Goal: Task Accomplishment & Management: Use online tool/utility

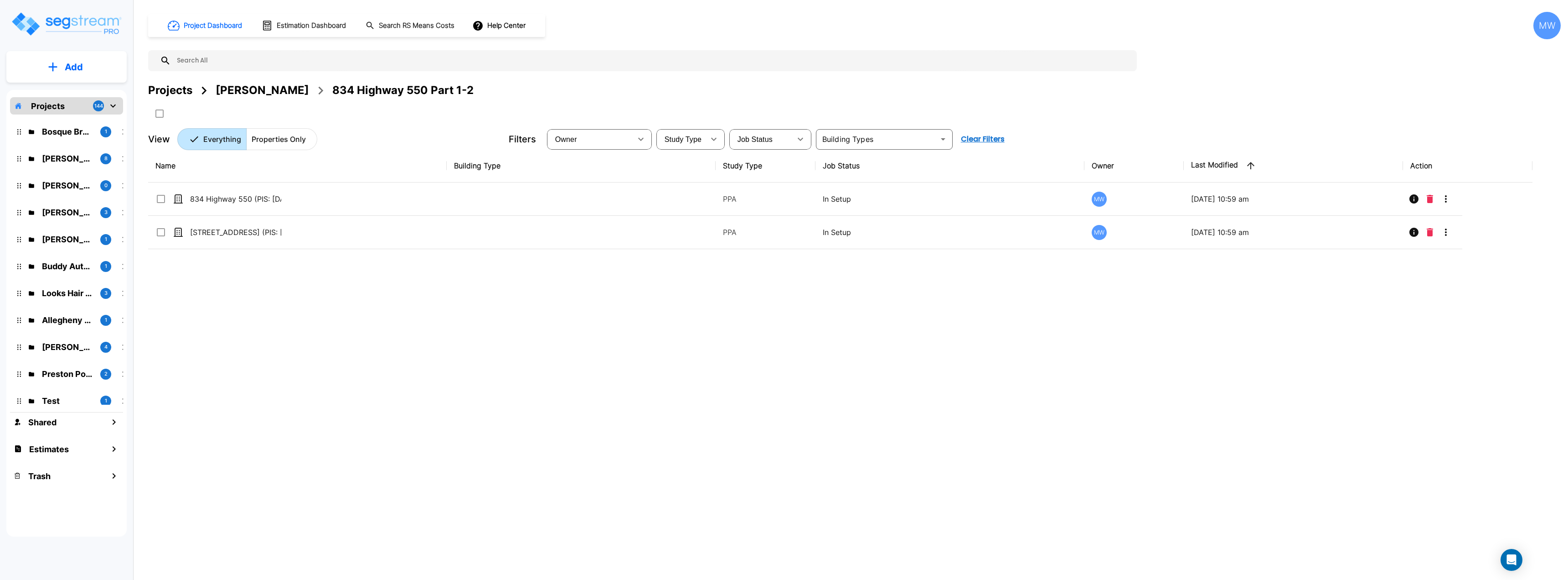
click at [65, 72] on p "Add" at bounding box center [74, 67] width 18 height 14
click at [76, 140] on p "Add Estimate" at bounding box center [72, 144] width 47 height 11
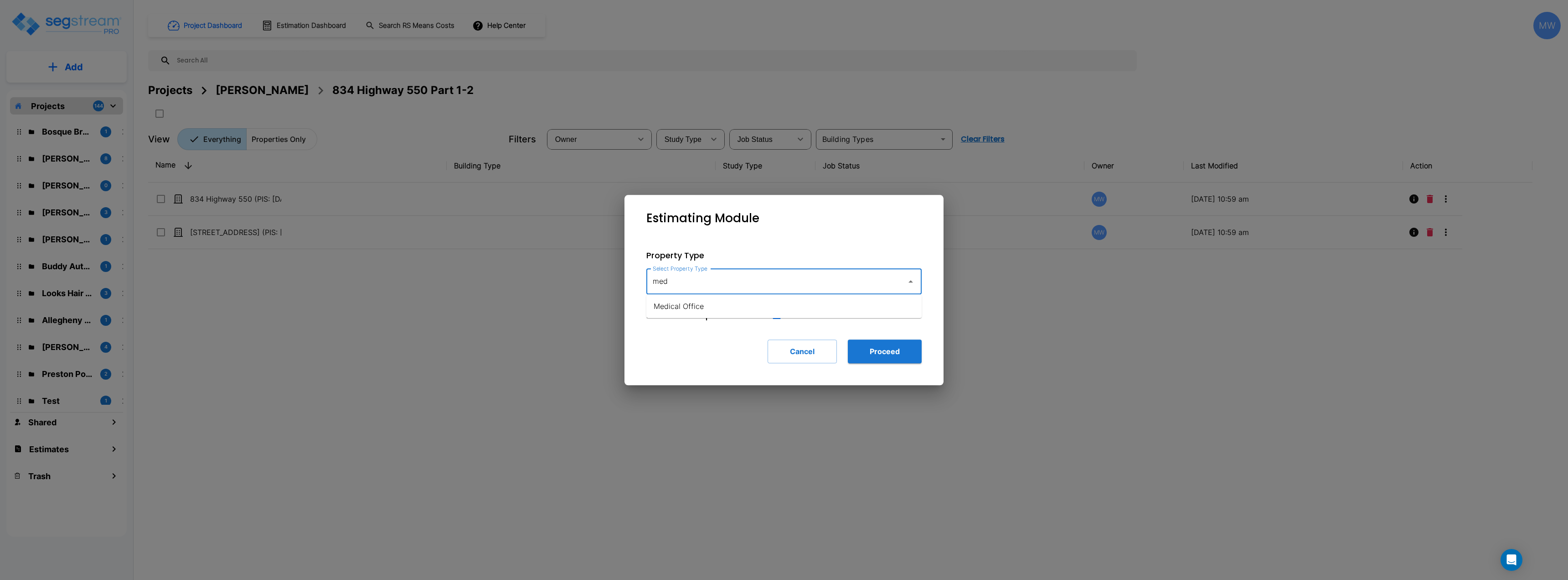
click at [737, 317] on ul "Medical Office" at bounding box center [784, 306] width 275 height 24
click at [736, 308] on li "Medical Office" at bounding box center [784, 306] width 275 height 16
type input "Medical Office"
click at [912, 355] on button "Proceed" at bounding box center [884, 351] width 74 height 24
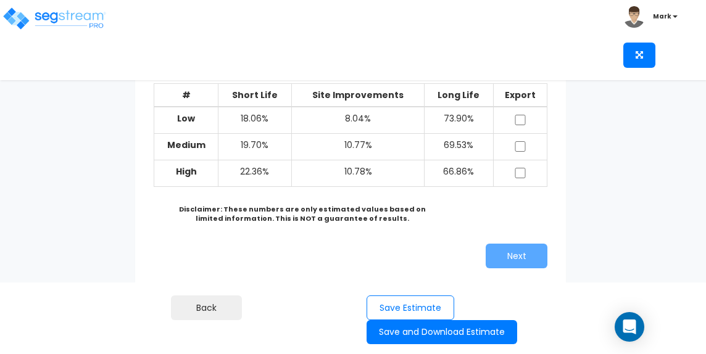
scroll to position [123, 0]
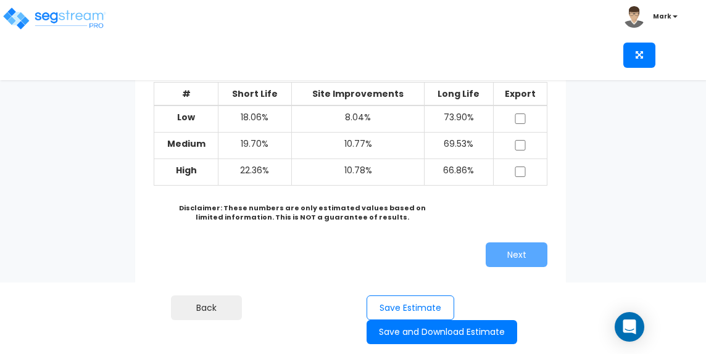
click at [73, 32] on div "Toggle navigation" at bounding box center [57, 8] width 97 height 54
click at [74, 18] on img at bounding box center [54, 18] width 105 height 25
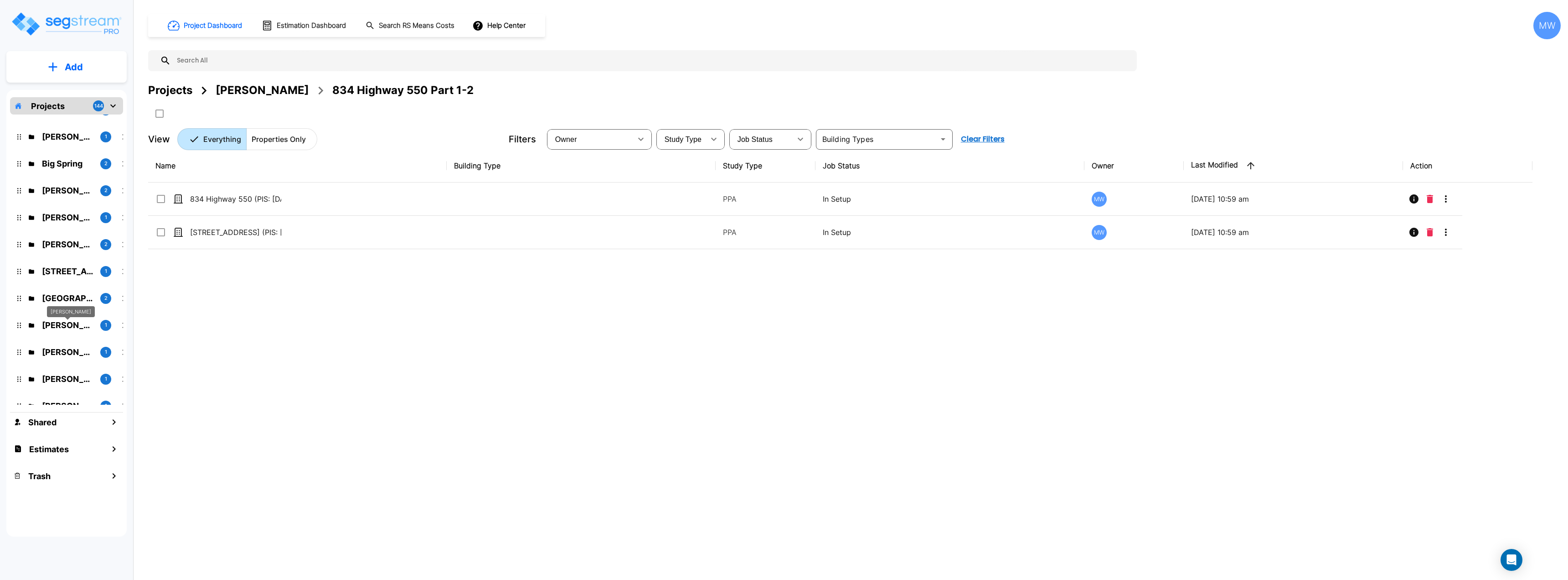
scroll to position [502, 0]
click at [69, 323] on div "Tauseef Bhatti" at bounding box center [71, 315] width 48 height 18
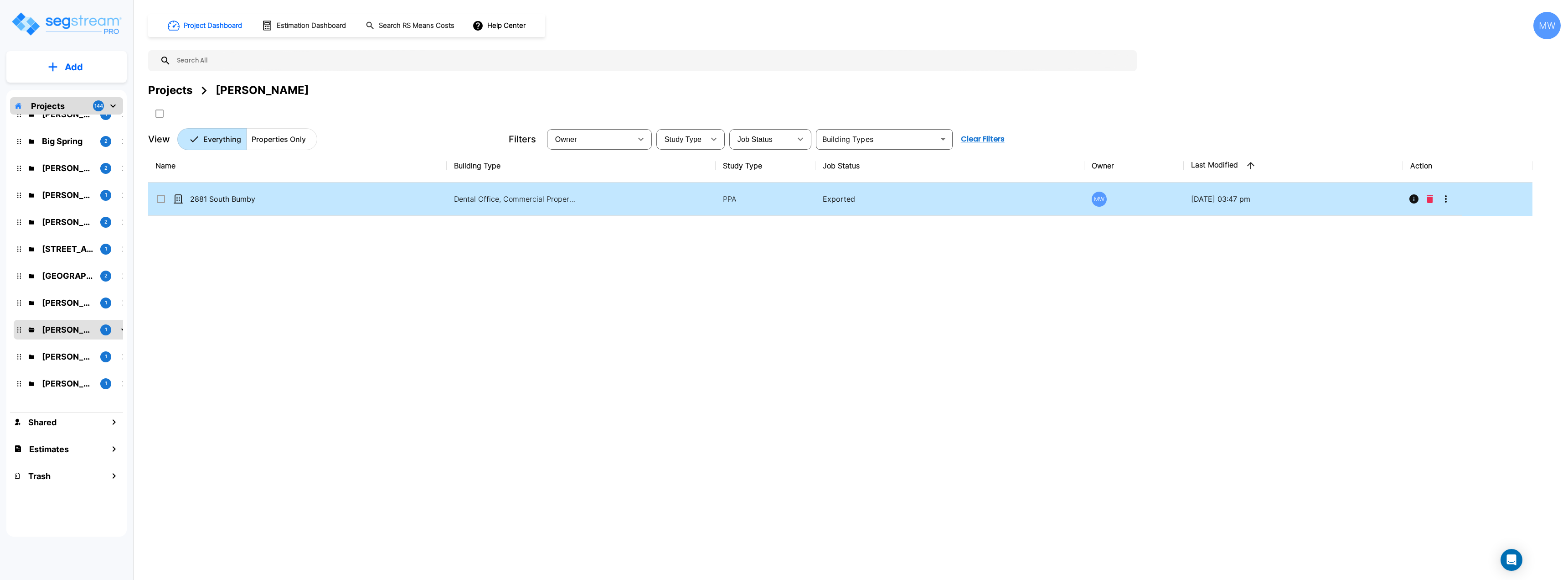
click at [481, 195] on p "Dental Office, Commercial Property Site" at bounding box center [515, 199] width 123 height 11
checkbox input "true"
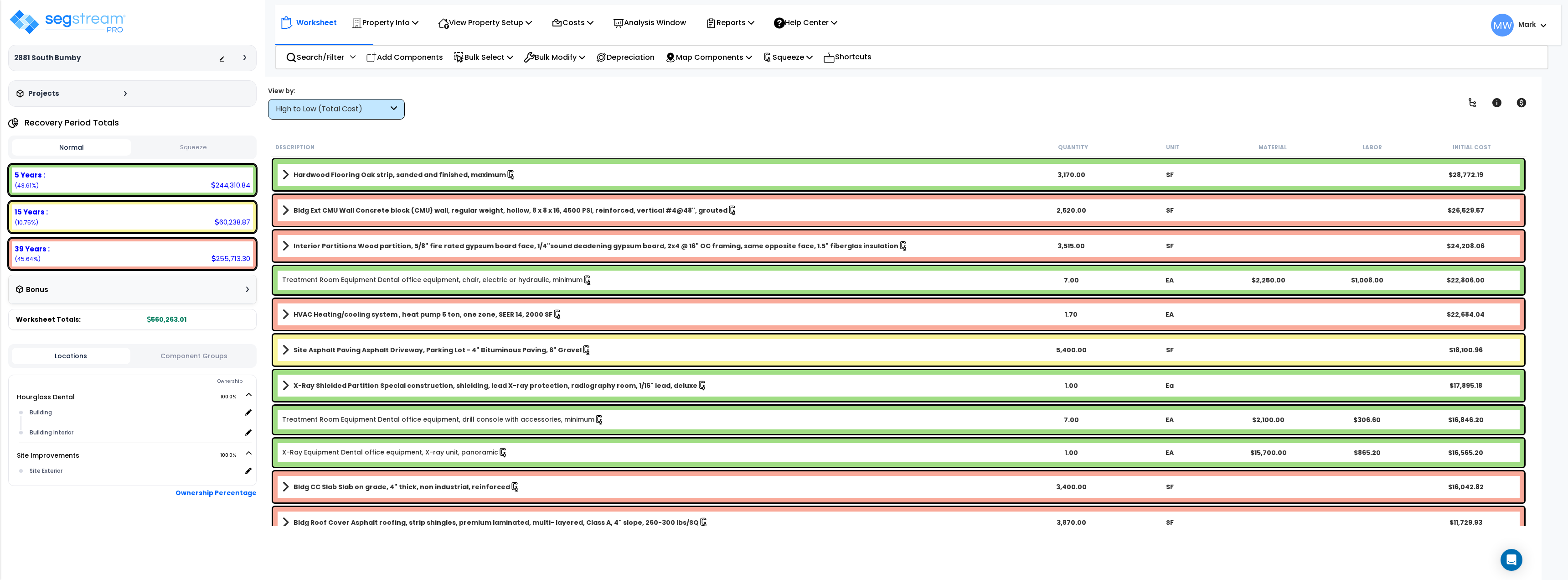
click at [201, 150] on button "Squeeze" at bounding box center [193, 148] width 120 height 16
